Goal: Browse casually

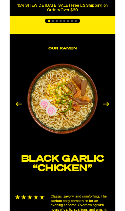
scroll to position [886, 0]
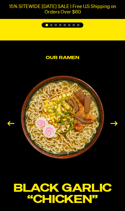
click at [117, 123] on div "Next slide" at bounding box center [115, 123] width 12 height 8
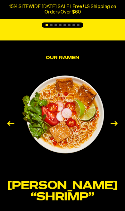
click at [112, 122] on div "Next slide" at bounding box center [115, 123] width 12 height 8
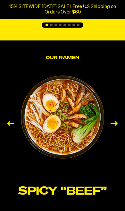
click at [110, 120] on div "Next slide" at bounding box center [115, 123] width 12 height 8
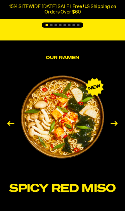
click at [114, 121] on div "Next slide" at bounding box center [115, 123] width 12 height 8
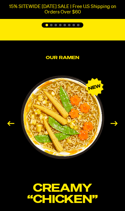
click at [111, 119] on div "Next slide" at bounding box center [115, 123] width 12 height 8
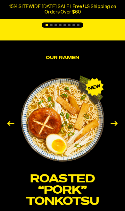
click at [117, 119] on div "Next slide" at bounding box center [115, 123] width 12 height 8
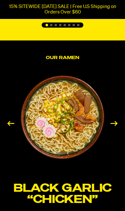
click at [115, 122] on div "Next slide" at bounding box center [115, 123] width 12 height 8
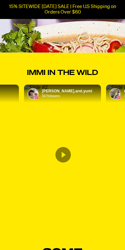
scroll to position [2061, 0]
click at [67, 152] on icon "Content by lena.and.yumi. Originally posted on instagram. This influencer has 5…" at bounding box center [63, 154] width 15 height 15
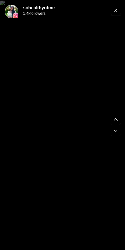
click at [116, 14] on rect "Exit" at bounding box center [116, 10] width 10 height 10
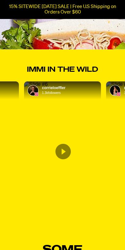
scroll to position [2066, 0]
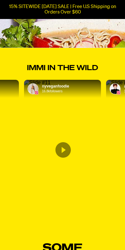
click at [26, 85] on img "Content by nyveganfoodie. Originally posted on instagram. This influencer has 1…" at bounding box center [37, 83] width 27 height 6
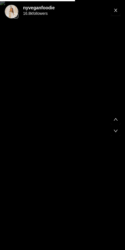
click at [120, 13] on rect "Exit" at bounding box center [116, 10] width 10 height 10
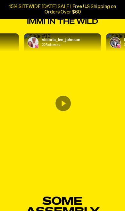
scroll to position [2078, 0]
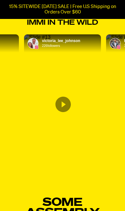
click at [35, 40] on img "Content by victoria_lee_johnson. Originally posted on instagram. This influence…" at bounding box center [37, 37] width 27 height 6
